Goal: Contribute content

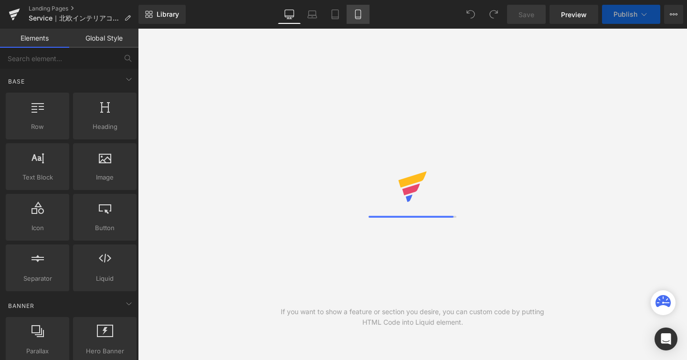
click at [357, 10] on icon at bounding box center [358, 15] width 10 height 10
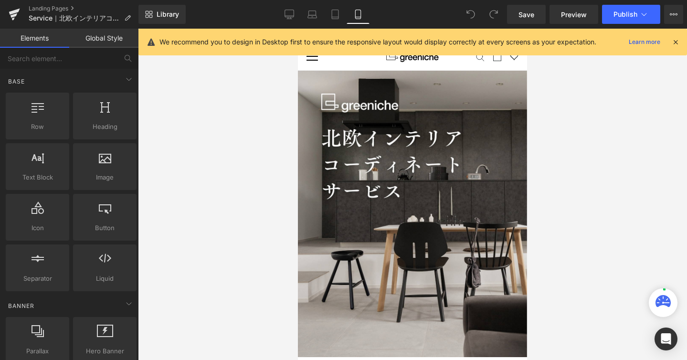
scroll to position [42, 0]
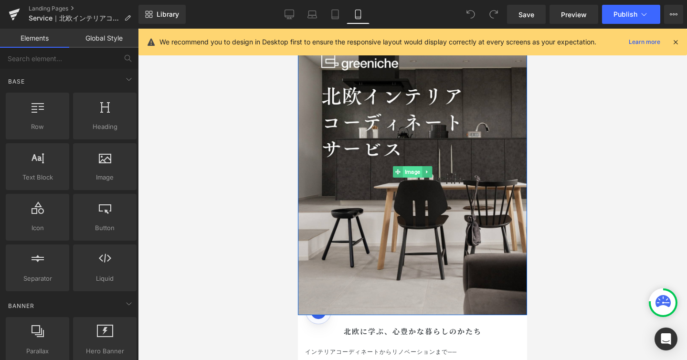
click at [413, 167] on span "Image" at bounding box center [412, 171] width 19 height 11
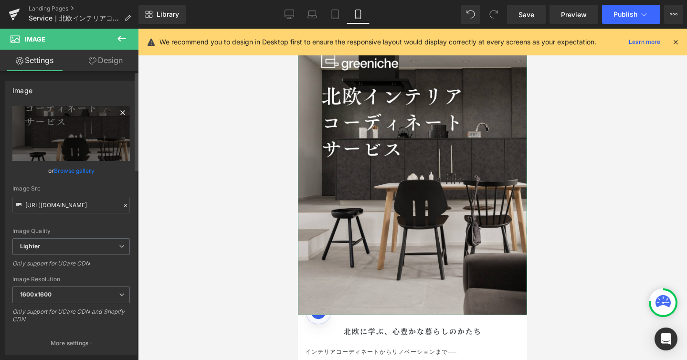
click at [120, 114] on icon at bounding box center [122, 112] width 4 height 4
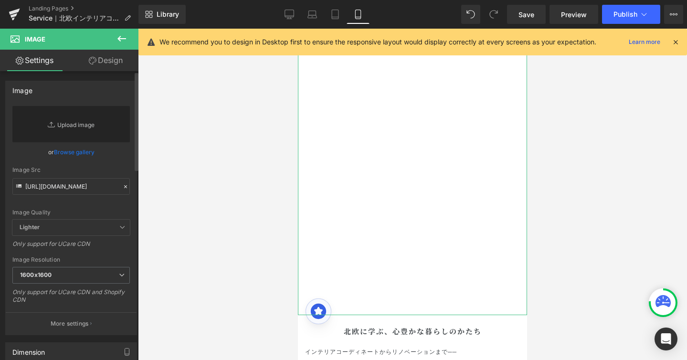
click at [94, 127] on link "Replace Image" at bounding box center [70, 124] width 117 height 36
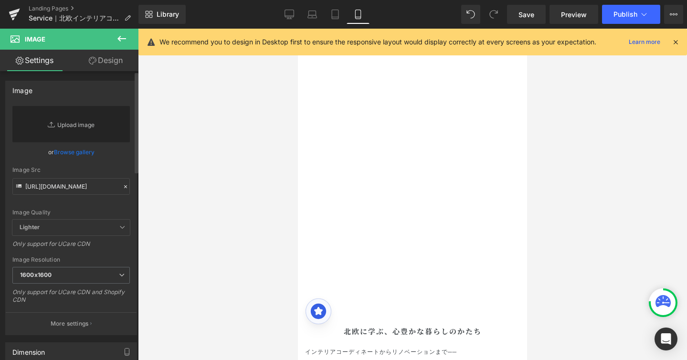
type input "C:\fakepath\北欧インテリア.jpg"
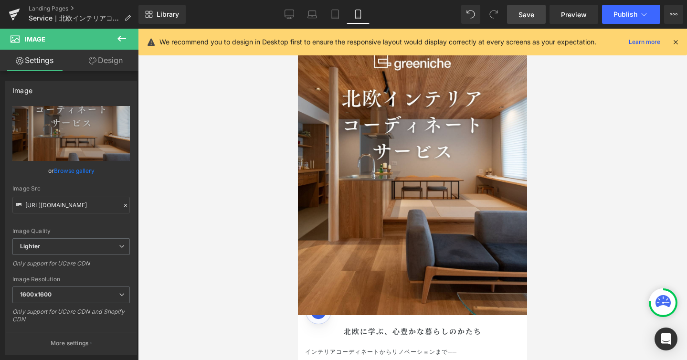
click at [534, 20] on link "Save" at bounding box center [526, 14] width 39 height 19
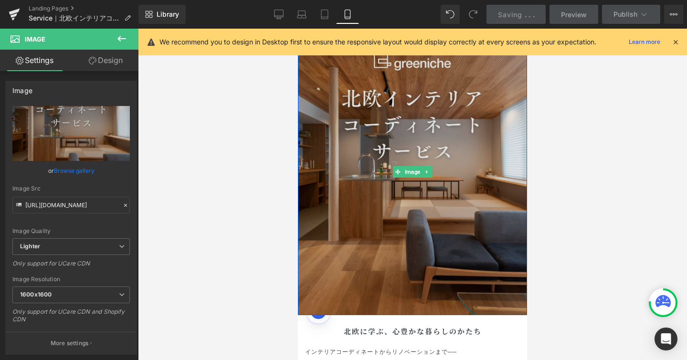
scroll to position [0, 0]
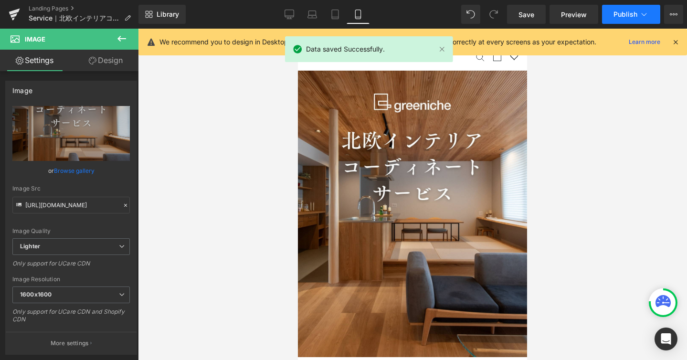
click at [635, 10] on span "Publish" at bounding box center [625, 14] width 24 height 8
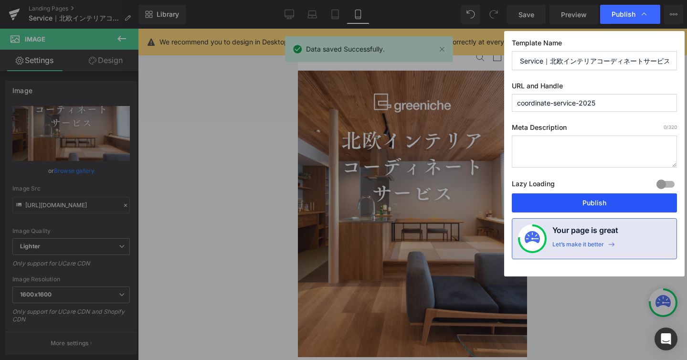
click at [555, 197] on button "Publish" at bounding box center [593, 202] width 165 height 19
